Goal: Task Accomplishment & Management: Complete application form

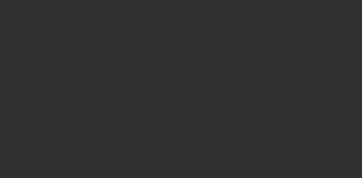
click at [26, 136] on div at bounding box center [181, 89] width 362 height 178
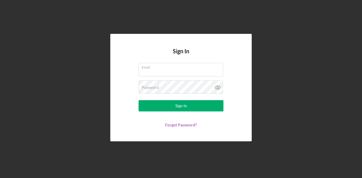
type input "[PERSON_NAME][EMAIL_ADDRESS][DOMAIN_NAME]"
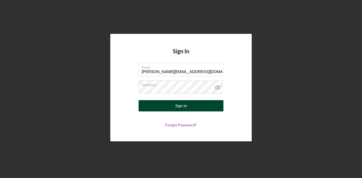
click at [196, 107] on button "Sign In" at bounding box center [180, 105] width 85 height 11
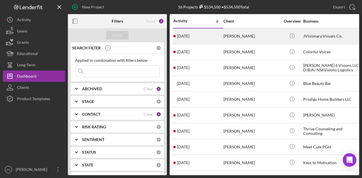
click at [246, 36] on div "[PERSON_NAME]" at bounding box center [251, 36] width 57 height 15
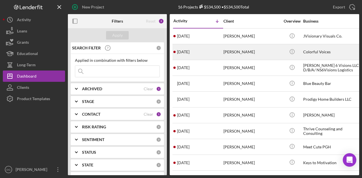
click at [235, 52] on div "[PERSON_NAME]" at bounding box center [251, 52] width 57 height 15
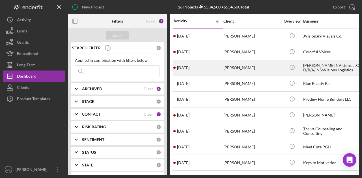
click at [309, 69] on div "[PERSON_NAME] 6 Visions LLC D/B/A/ NS6Visions Logistics" at bounding box center [331, 67] width 57 height 15
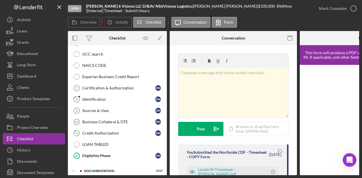
scroll to position [129, 0]
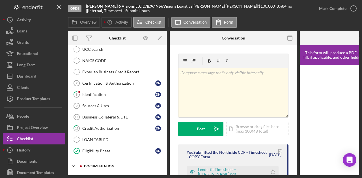
click at [104, 165] on div "documentation" at bounding box center [122, 166] width 76 height 3
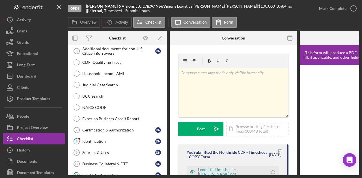
scroll to position [0, 0]
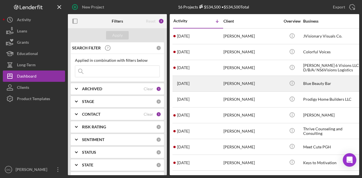
click at [240, 82] on div "[PERSON_NAME]" at bounding box center [251, 83] width 57 height 15
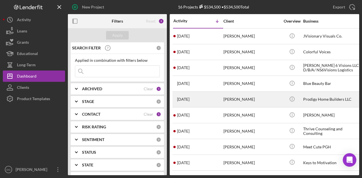
click at [314, 96] on div "Prodigy Home Builders LLC" at bounding box center [331, 99] width 57 height 15
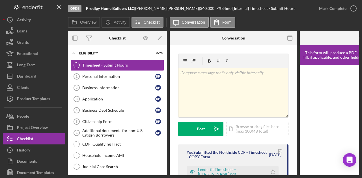
drag, startPoint x: 164, startPoint y: 104, endPoint x: 164, endPoint y: 123, distance: 19.2
click at [164, 123] on div "Timesheet - Submit Hours Timesheet - Submit Hours Personal Information 1 Person…" at bounding box center [117, 174] width 99 height 229
drag, startPoint x: 164, startPoint y: 103, endPoint x: 161, endPoint y: 141, distance: 38.3
click at [161, 141] on div "Timesheet - Submit Hours Timesheet - Submit Hours Personal Information 1 Person…" at bounding box center [117, 174] width 99 height 229
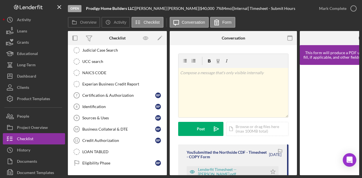
scroll to position [139, 0]
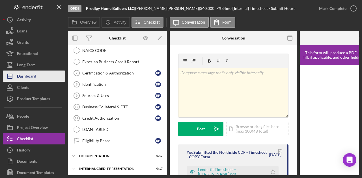
click at [29, 76] on div "Dashboard" at bounding box center [26, 77] width 19 height 13
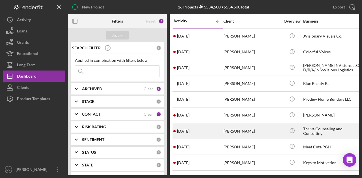
click at [314, 129] on div "Thrive Counseling and Consulting" at bounding box center [331, 131] width 57 height 15
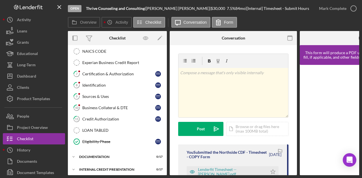
scroll to position [139, 0]
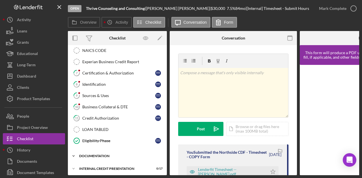
click at [92, 155] on div "documentation" at bounding box center [119, 156] width 81 height 3
drag, startPoint x: 164, startPoint y: 112, endPoint x: 163, endPoint y: 140, distance: 28.0
click at [163, 140] on div "Timesheet - Submit Hours Timesheet - Submit Hours 1 Personal Information T T 2 …" at bounding box center [117, 35] width 99 height 229
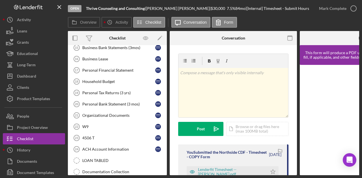
scroll to position [331, 0]
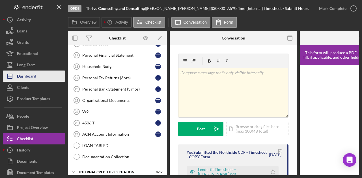
click at [28, 74] on div "Dashboard" at bounding box center [26, 77] width 19 height 13
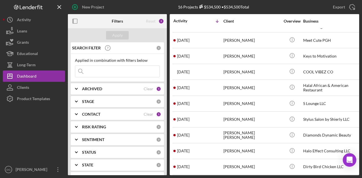
scroll to position [110, 0]
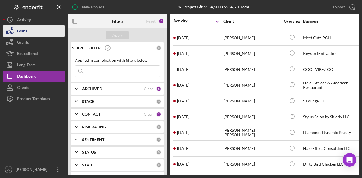
click at [31, 30] on button "Loans" at bounding box center [34, 30] width 62 height 11
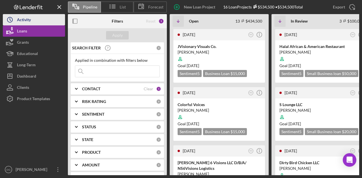
click at [25, 20] on div "Activity" at bounding box center [24, 20] width 14 height 13
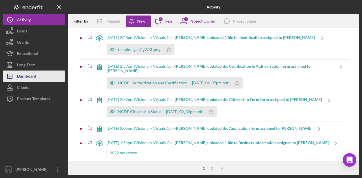
click at [28, 75] on div "Dashboard" at bounding box center [26, 77] width 19 height 13
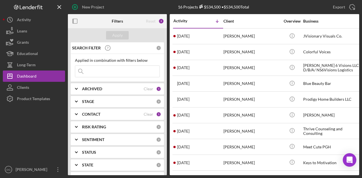
click at [99, 75] on input at bounding box center [117, 71] width 84 height 11
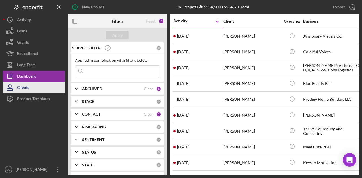
click at [25, 87] on div "Clients" at bounding box center [23, 88] width 12 height 13
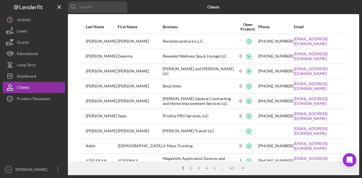
click at [103, 12] on input at bounding box center [97, 6] width 59 height 11
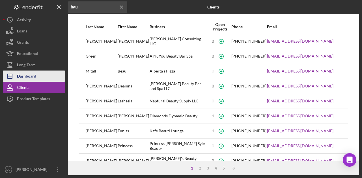
type input "bau"
click at [25, 75] on div "Dashboard" at bounding box center [26, 77] width 19 height 13
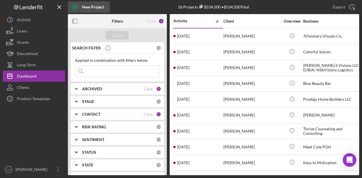
click at [89, 8] on div "New Project" at bounding box center [93, 6] width 22 height 11
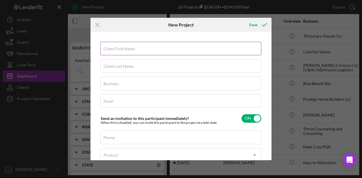
click at [141, 49] on input "Client First Name" at bounding box center [180, 49] width 161 height 14
type input "[PERSON_NAME]"
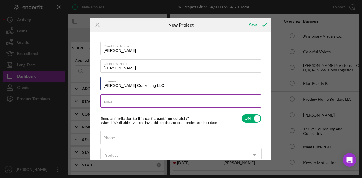
type input "[PERSON_NAME] Consulting LLC"
click at [125, 101] on input "Email" at bounding box center [180, 101] width 161 height 14
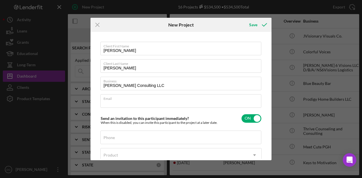
click at [209, 167] on div "Icon/Menu Close New Project Save Client First Name [PERSON_NAME] Client Last Na…" at bounding box center [181, 89] width 362 height 178
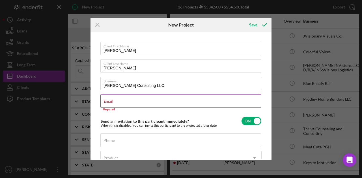
click at [130, 104] on input "Email" at bounding box center [180, 101] width 161 height 14
paste input "[EMAIL_ADDRESS][DOMAIN_NAME]"
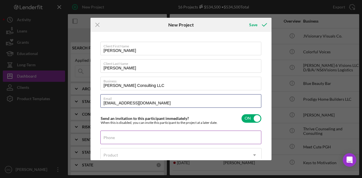
type input "[EMAIL_ADDRESS][DOMAIN_NAME]"
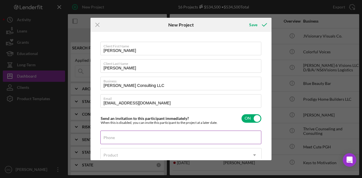
click at [116, 140] on input "Phone" at bounding box center [180, 138] width 161 height 14
type input "[PHONE_NUMBER]"
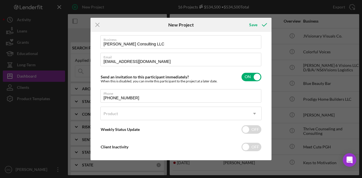
scroll to position [49, 0]
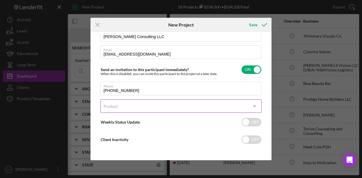
click at [251, 105] on icon "Icon/Dropdown Arrow" at bounding box center [254, 107] width 14 height 14
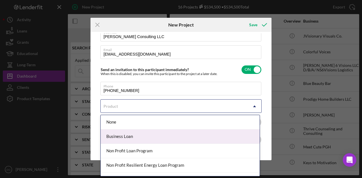
click at [139, 135] on div "Business Loan" at bounding box center [180, 137] width 159 height 14
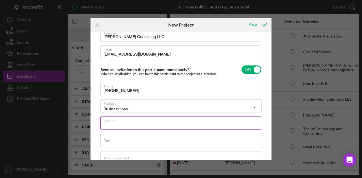
click at [153, 126] on input "Amount" at bounding box center [180, 123] width 161 height 14
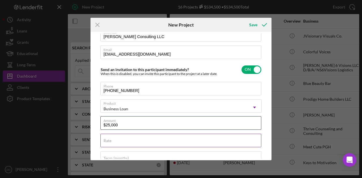
type input "$25,000"
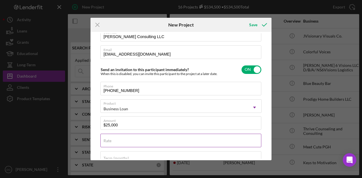
click at [119, 143] on input "Rate" at bounding box center [180, 141] width 161 height 14
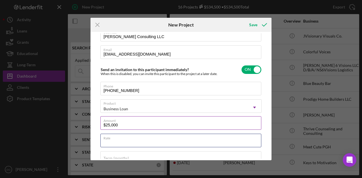
type input "6.000%"
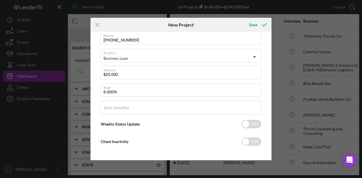
scroll to position [101, 0]
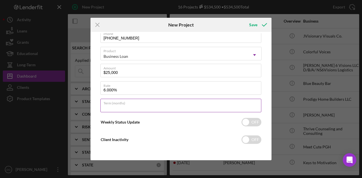
click at [149, 108] on input "Term (months)" at bounding box center [180, 106] width 161 height 14
type input "84"
click at [247, 125] on input "checkbox" at bounding box center [251, 122] width 20 height 8
checkbox input "true"
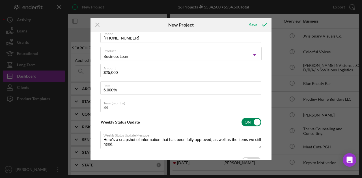
type textarea "Here's a snapshot of information that has been fully approved, as well as the i…"
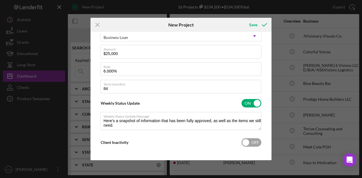
click at [250, 143] on input "checkbox" at bounding box center [251, 142] width 20 height 8
checkbox input "true"
click at [254, 21] on div "Save" at bounding box center [253, 24] width 8 height 11
type textarea "Here's a snapshot of information that has been fully approved, as well as the i…"
checkbox input "false"
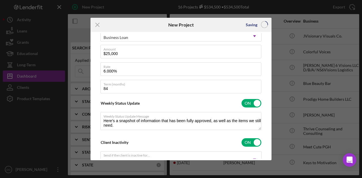
checkbox input "false"
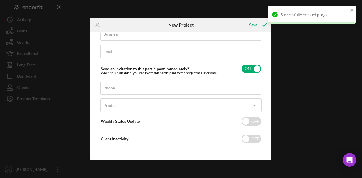
scroll to position [49, 0]
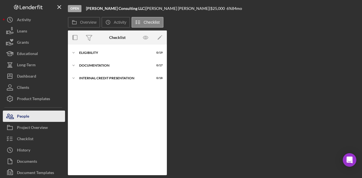
click at [25, 114] on div "People" at bounding box center [23, 117] width 12 height 13
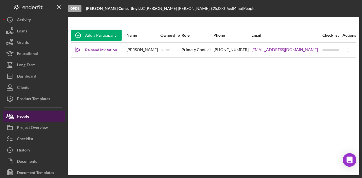
click at [25, 114] on div "People" at bounding box center [23, 117] width 12 height 13
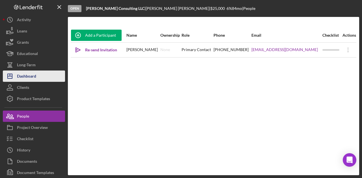
click at [29, 76] on div "Dashboard" at bounding box center [26, 77] width 19 height 13
